Goal: Task Accomplishment & Management: Manage account settings

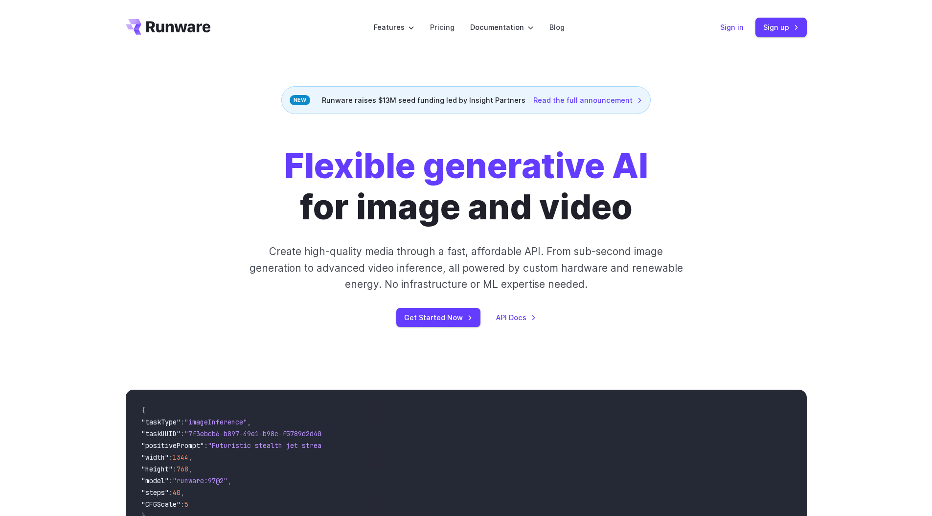
click at [727, 31] on link "Sign in" at bounding box center [731, 27] width 23 height 11
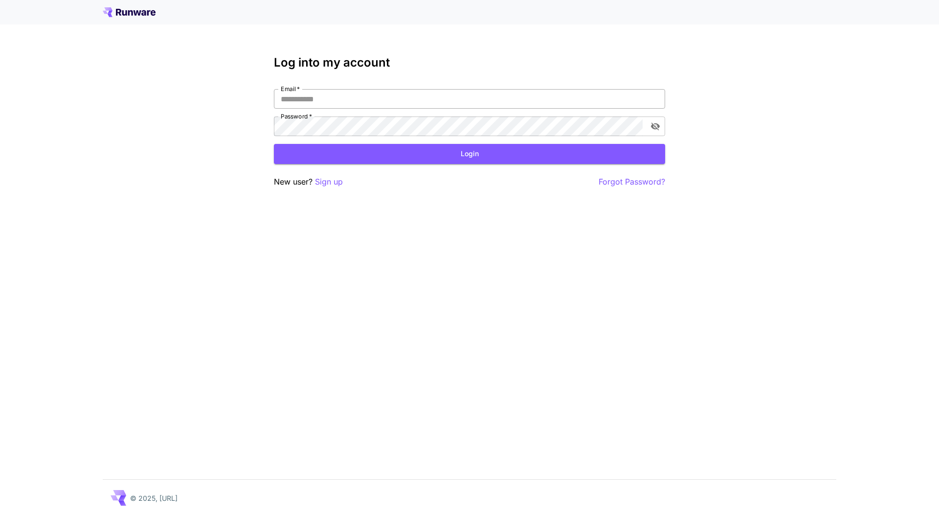
click at [391, 101] on input "Email   *" at bounding box center [469, 99] width 391 height 20
type input "**********"
click button "Login" at bounding box center [469, 154] width 391 height 20
